Goal: Task Accomplishment & Management: Complete application form

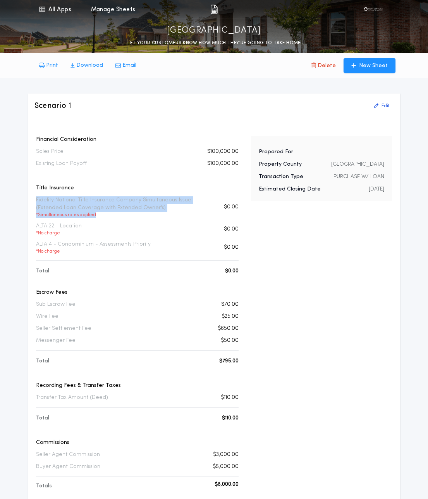
drag, startPoint x: 34, startPoint y: 199, endPoint x: 174, endPoint y: 213, distance: 141.1
click at [174, 213] on div "Financial Consideration Sales Price $100,000.00 Existing Loan Payoff $100,000.0…" at bounding box center [138, 384] width 206 height 497
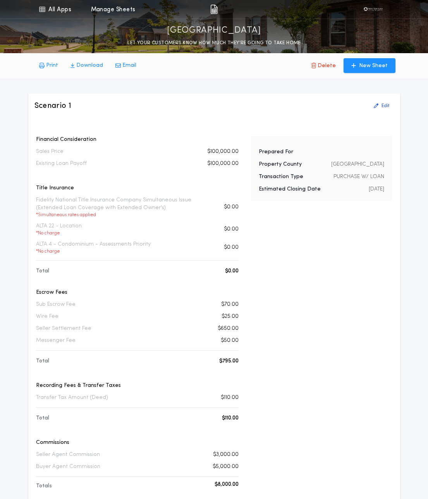
click at [149, 200] on p "Fidelity National Title Insurance Company Simultaneous Issue (Extended Loan Cov…" at bounding box center [120, 207] width 168 height 22
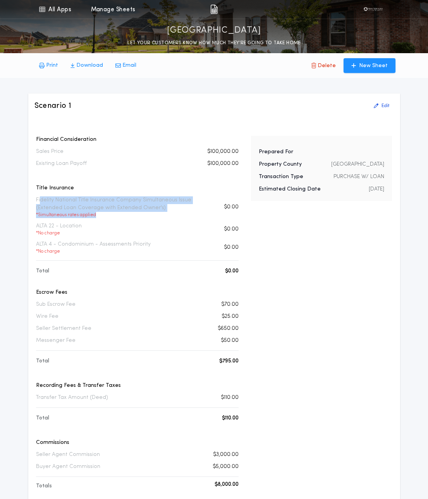
drag, startPoint x: 41, startPoint y: 198, endPoint x: 108, endPoint y: 215, distance: 69.5
click at [108, 215] on p "Fidelity National Title Insurance Company Simultaneous Issue (Extended Loan Cov…" at bounding box center [120, 207] width 168 height 22
click at [108, 215] on p "* Simultaneous rates applied" at bounding box center [120, 215] width 168 height 6
drag, startPoint x: 108, startPoint y: 215, endPoint x: 31, endPoint y: 199, distance: 78.0
click at [31, 199] on div "Scenario 1 Edit Financial Consideration Sales Price $100,000.00 Existing Loan P…" at bounding box center [214, 369] width 372 height 553
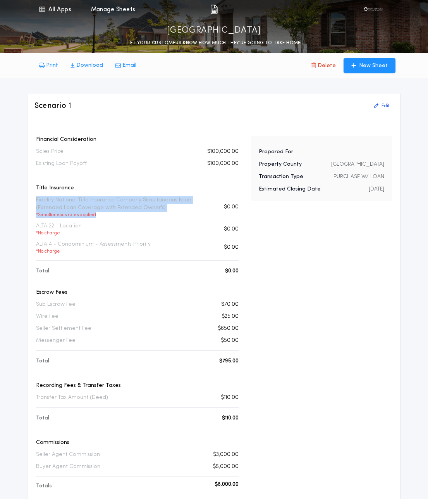
click at [32, 209] on div "Scenario 1 Edit Financial Consideration Sales Price $100,000.00 Existing Loan P…" at bounding box center [214, 369] width 372 height 553
drag, startPoint x: 34, startPoint y: 200, endPoint x: 117, endPoint y: 220, distance: 85.3
click at [117, 220] on div "Financial Consideration Sales Price $100,000.00 Existing Loan Payoff $100,000.0…" at bounding box center [138, 384] width 206 height 497
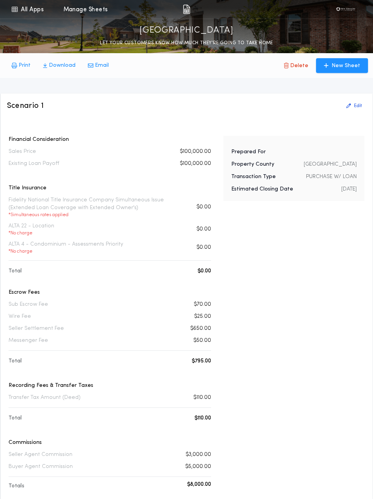
click at [176, 195] on div "Title Insurance Fidelity National Title Insurance Company Simultaneous Issue (E…" at bounding box center [110, 223] width 203 height 79
click at [363, 105] on button "Edit" at bounding box center [354, 106] width 25 height 12
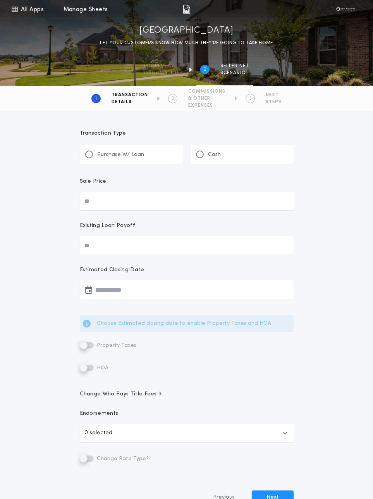
type input "********"
type input "**********"
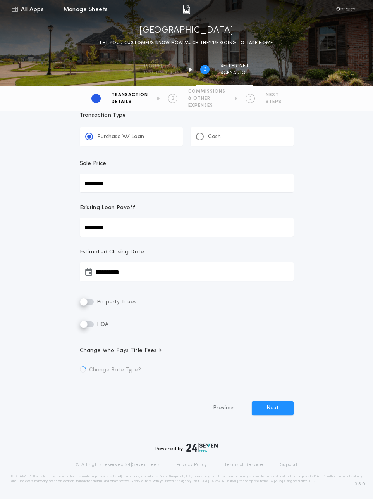
scroll to position [24, 0]
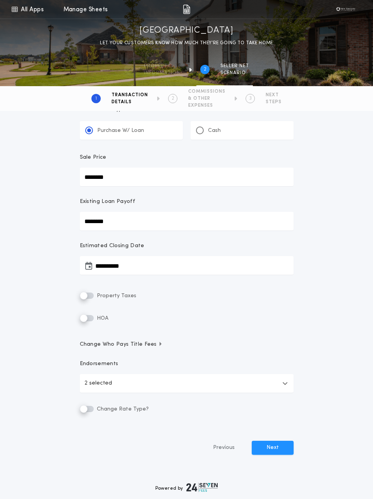
click at [150, 356] on div "**********" at bounding box center [187, 286] width 233 height 380
click at [111, 343] on span "Change Who Pays Title Fees" at bounding box center [121, 344] width 83 height 8
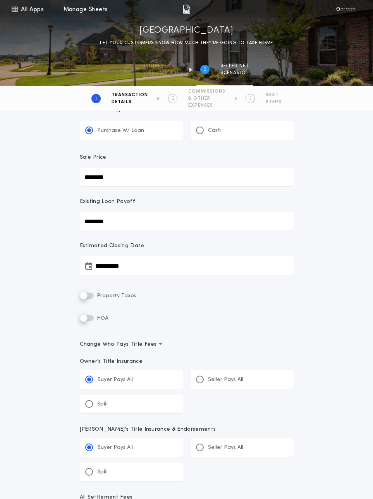
click at [111, 343] on span "Change Who Pays Title Fees" at bounding box center [121, 344] width 83 height 8
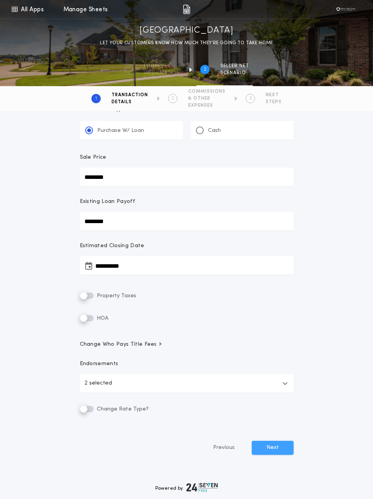
click at [278, 447] on button "Next" at bounding box center [273, 448] width 42 height 14
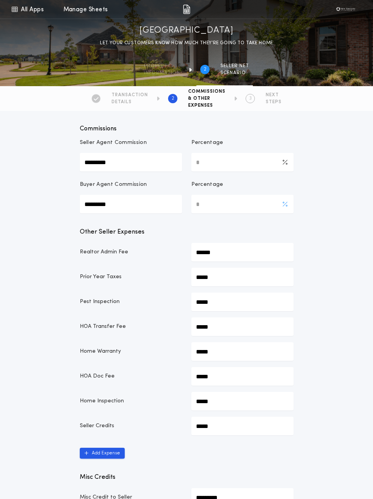
scroll to position [341, 0]
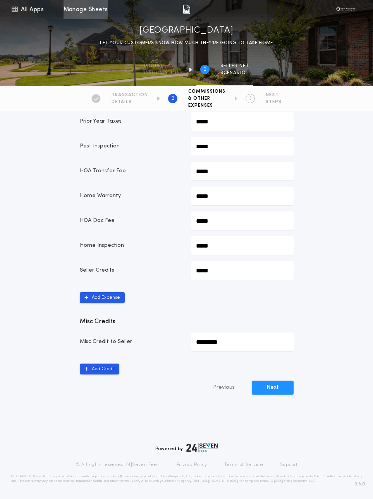
click at [81, 14] on link "Manage Sheets" at bounding box center [86, 9] width 45 height 19
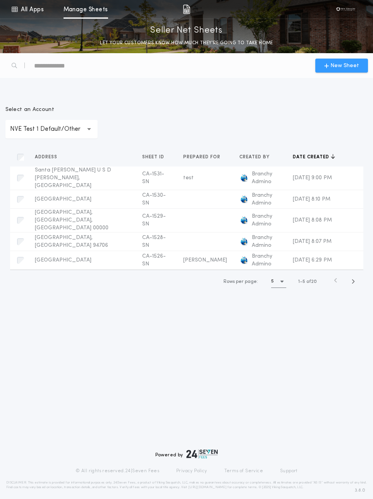
click at [332, 62] on span "New Sheet" at bounding box center [345, 66] width 29 height 8
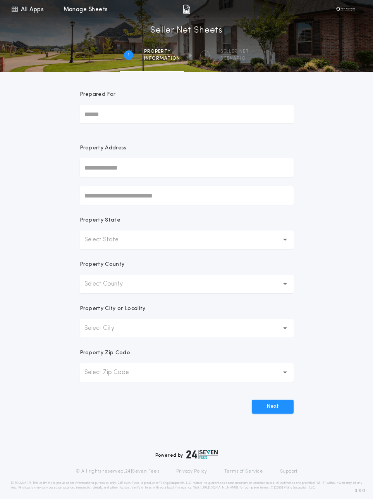
click at [332, 62] on div "1 /2 Seller Net Sheets 1 Property information 2 SELLER NET SCENARIO" at bounding box center [186, 45] width 373 height 53
click at [104, 164] on input "text" at bounding box center [187, 167] width 214 height 19
click at [128, 167] on input "text" at bounding box center [187, 167] width 214 height 19
paste input "**********"
click at [147, 278] on button "Select County" at bounding box center [187, 284] width 214 height 19
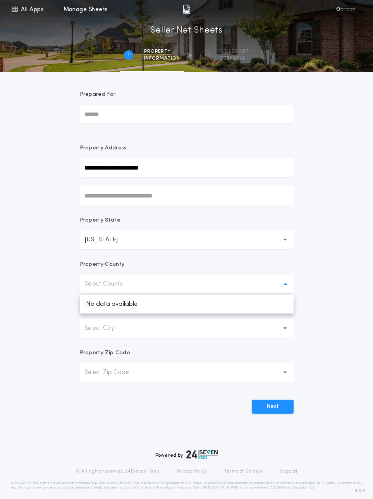
click at [131, 287] on p "Select County" at bounding box center [110, 283] width 51 height 9
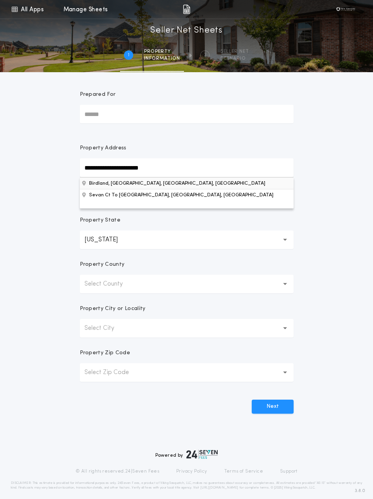
click at [160, 181] on button "Birdland, [GEOGRAPHIC_DATA], [GEOGRAPHIC_DATA], [GEOGRAPHIC_DATA]" at bounding box center [187, 183] width 214 height 12
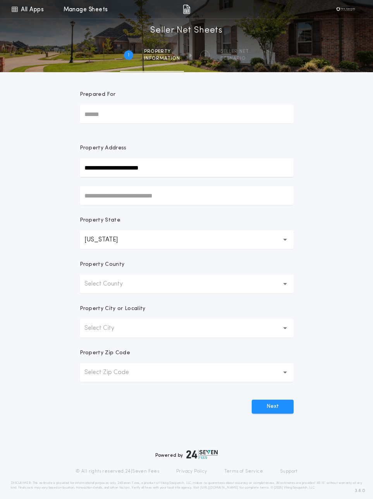
type input "********"
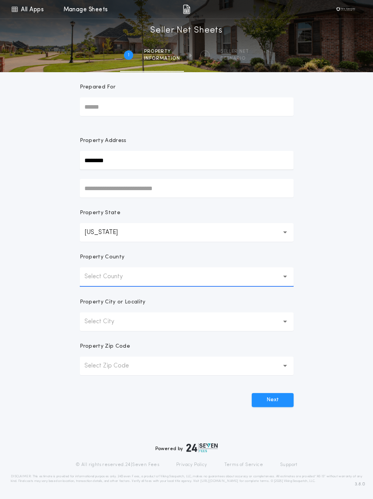
click at [191, 277] on button "Select County" at bounding box center [187, 276] width 214 height 19
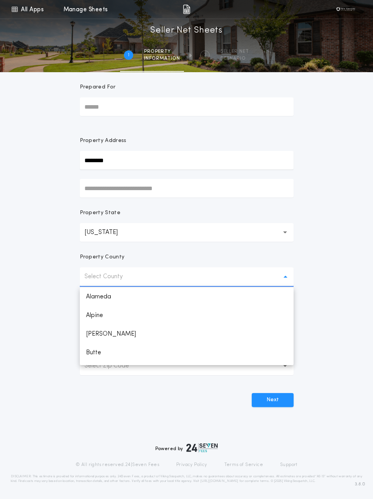
click at [181, 273] on button "Select County" at bounding box center [187, 276] width 214 height 19
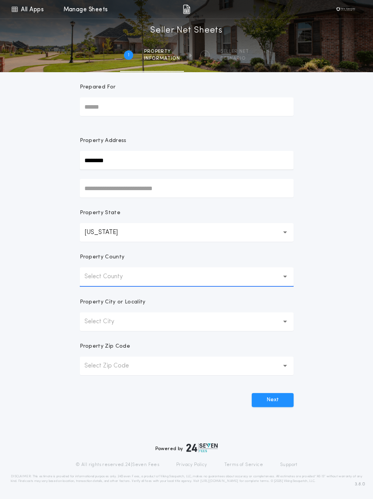
click at [181, 273] on button "Select County" at bounding box center [187, 276] width 214 height 19
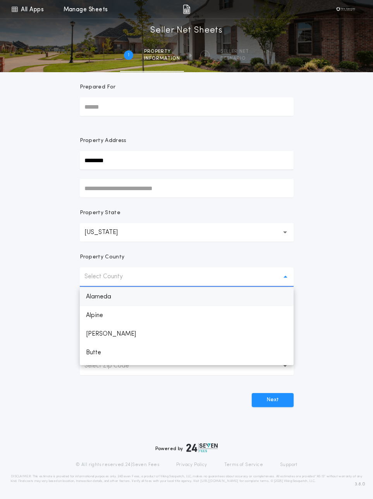
click at [158, 305] on p "Alameda" at bounding box center [187, 296] width 214 height 19
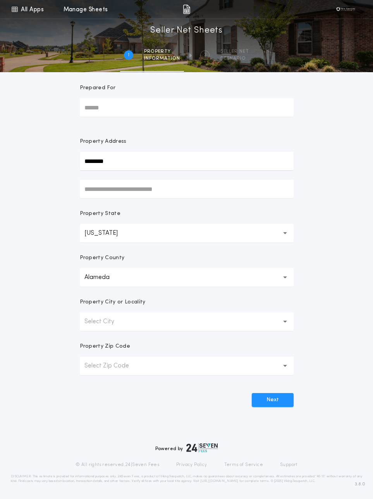
click at [164, 316] on button "Select City" at bounding box center [187, 321] width 214 height 19
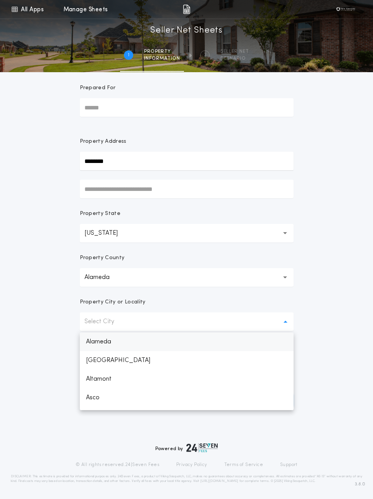
click at [148, 347] on p "Alameda" at bounding box center [187, 341] width 214 height 19
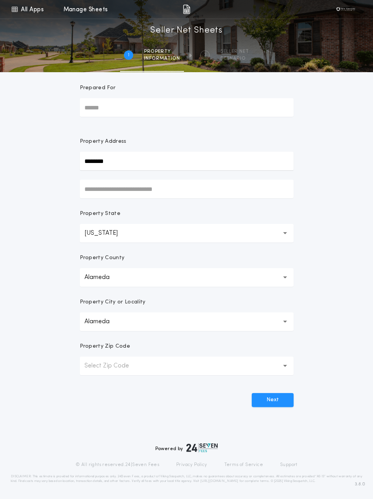
click at [149, 367] on button "Select Zip Code" at bounding box center [187, 365] width 214 height 19
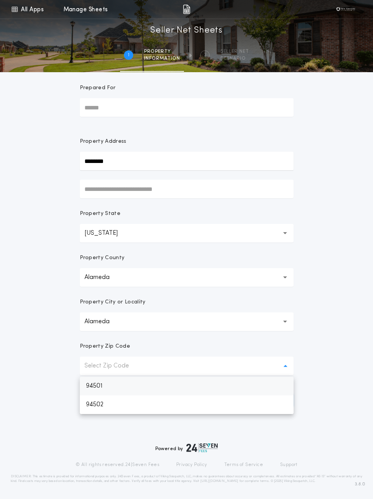
click at [138, 388] on p "94501" at bounding box center [187, 386] width 214 height 19
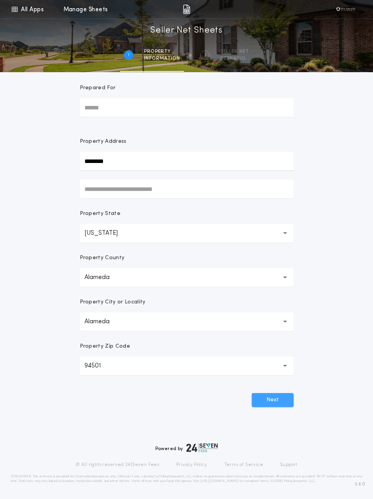
click at [288, 398] on button "Next" at bounding box center [273, 400] width 42 height 14
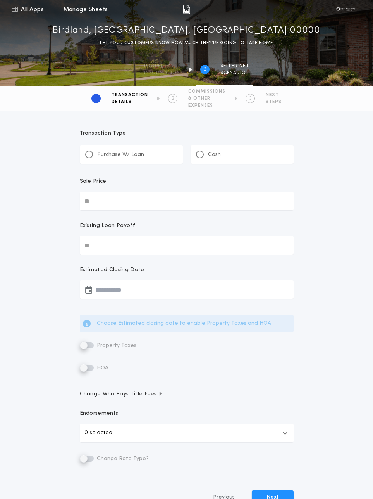
click at [108, 133] on p "Transaction Type" at bounding box center [187, 134] width 214 height 8
click at [103, 154] on p "Purchase W/ Loan" at bounding box center [120, 155] width 47 height 8
click at [112, 201] on input "Sale Price" at bounding box center [187, 201] width 214 height 19
type input "**********"
click at [112, 243] on input "Existing Loan Payoff" at bounding box center [187, 245] width 214 height 19
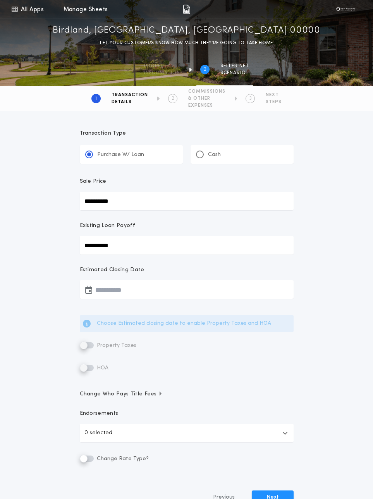
type input "**********"
click at [118, 284] on button "button" at bounding box center [187, 289] width 214 height 19
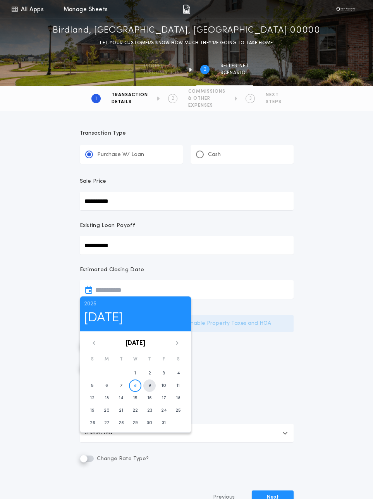
click at [149, 384] on time "9" at bounding box center [150, 385] width 3 height 6
type input "**********"
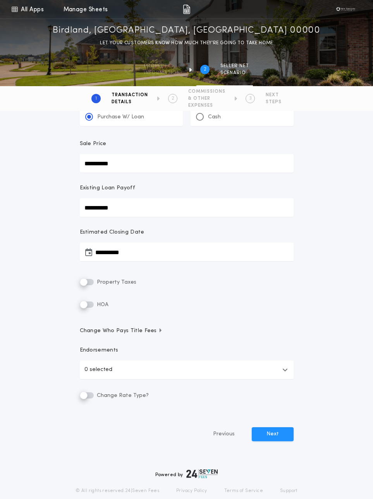
scroll to position [68, 0]
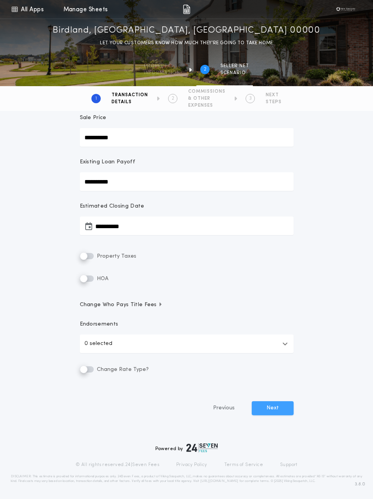
click at [277, 406] on button "Next" at bounding box center [273, 408] width 42 height 14
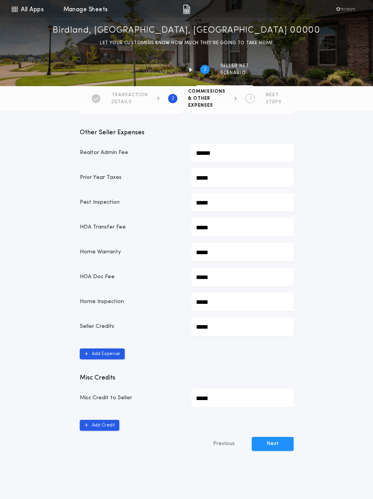
scroll to position [322, 0]
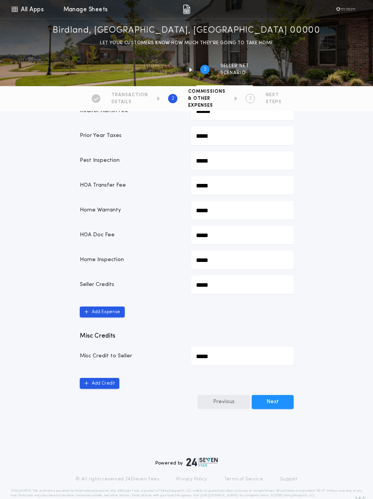
click at [224, 402] on button "Previous" at bounding box center [224, 402] width 53 height 14
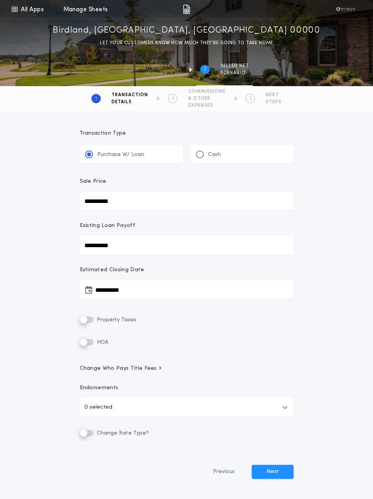
click at [213, 155] on p "Cash" at bounding box center [214, 155] width 13 height 8
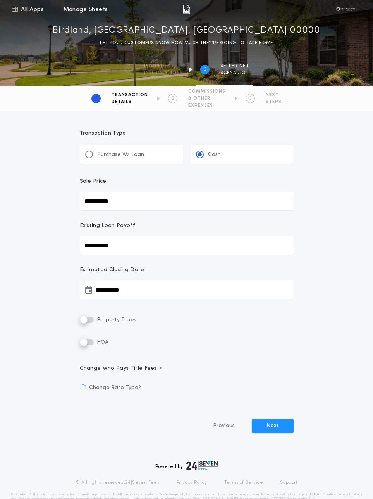
click at [123, 155] on p "Purchase W/ Loan" at bounding box center [120, 155] width 47 height 8
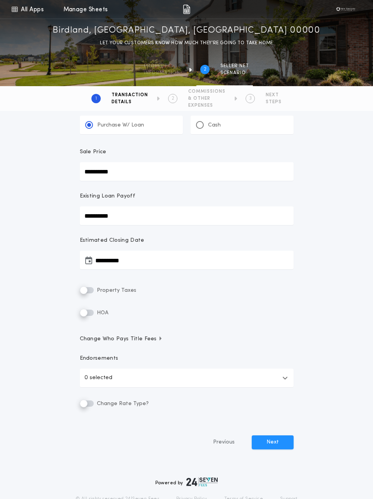
scroll to position [31, 0]
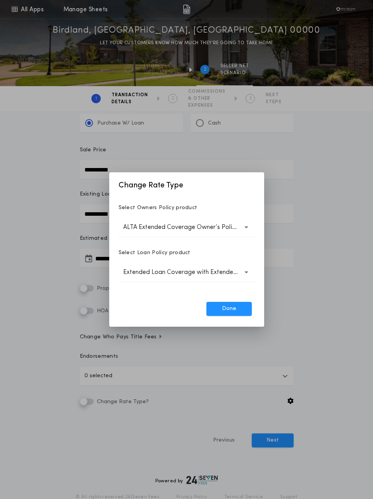
click at [232, 316] on div "Done" at bounding box center [187, 310] width 136 height 17
click at [230, 308] on button "Done" at bounding box center [229, 309] width 45 height 14
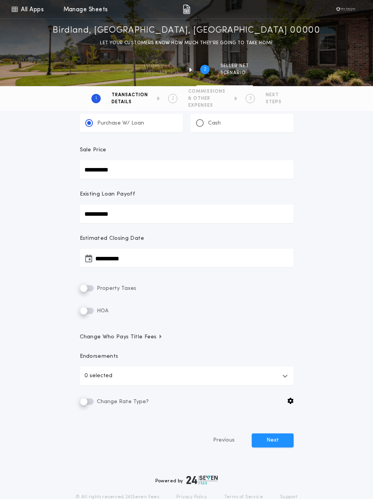
click at [89, 396] on div "**********" at bounding box center [187, 279] width 233 height 380
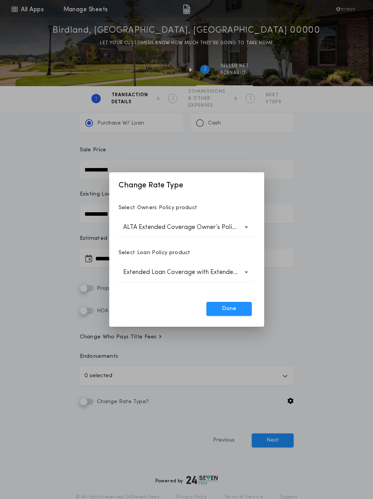
click at [176, 227] on p "ALTA Extended Coverage Owner’s Policy" at bounding box center [186, 227] width 127 height 9
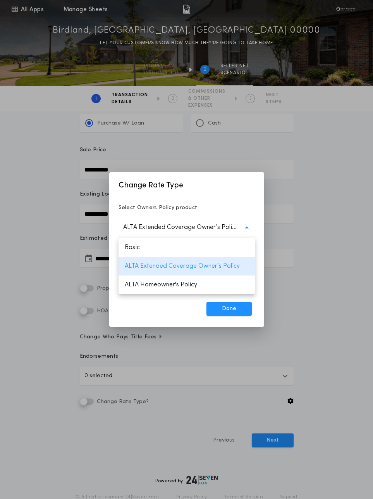
click at [209, 210] on div "Select Owners Policy product" at bounding box center [187, 211] width 136 height 14
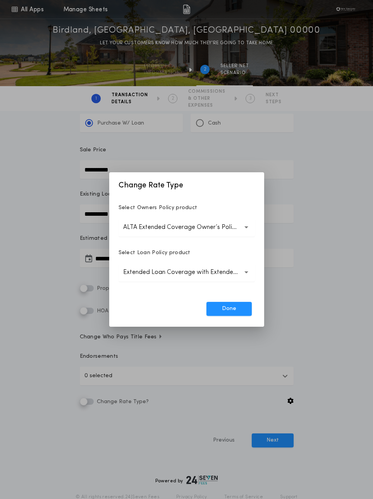
click at [199, 270] on p "Extended Loan Coverage with Extended Owner's" at bounding box center [186, 272] width 127 height 9
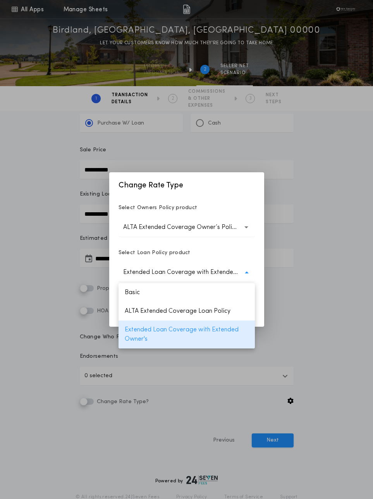
click at [205, 252] on div "Select Loan Policy product" at bounding box center [187, 256] width 136 height 14
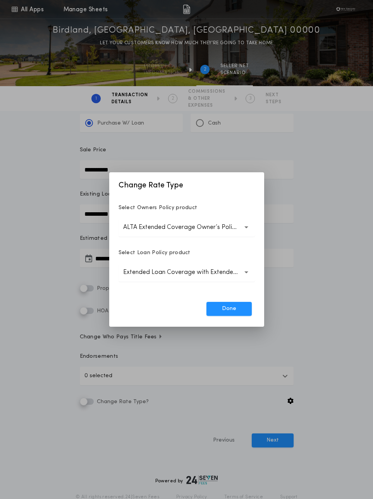
click at [159, 272] on p "Extended Loan Coverage with Extended Owner's" at bounding box center [186, 272] width 127 height 9
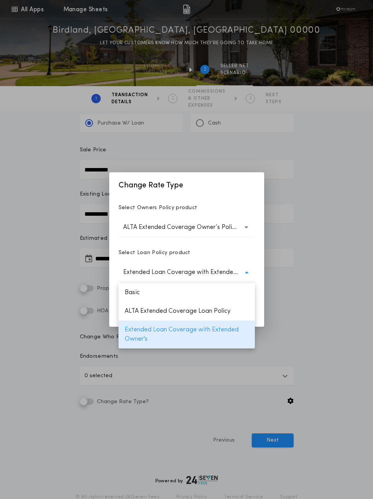
click at [161, 230] on p "ALTA Extended Coverage Owner’s Policy" at bounding box center [186, 227] width 127 height 9
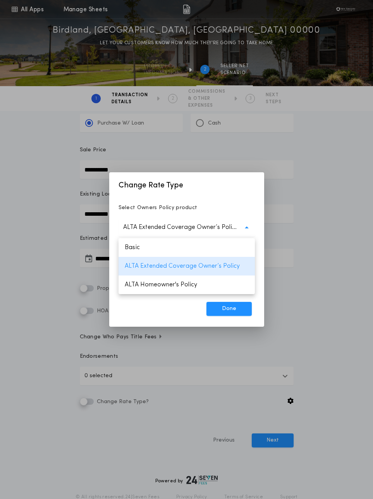
click at [206, 199] on div "**********" at bounding box center [186, 249] width 155 height 154
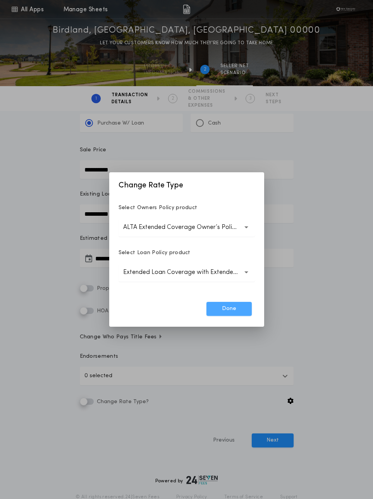
click at [235, 307] on button "Done" at bounding box center [229, 309] width 45 height 14
